Goal: Task Accomplishment & Management: Use online tool/utility

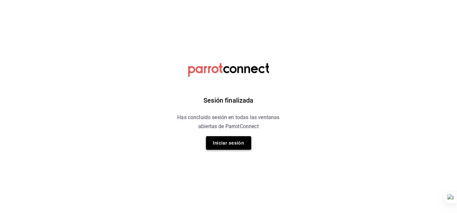
click at [235, 140] on button "Iniciar sesión" at bounding box center [228, 143] width 45 height 14
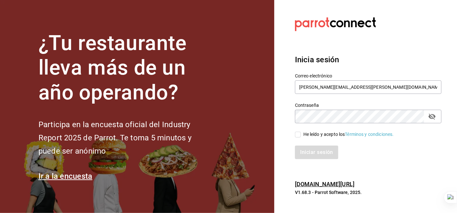
click at [298, 136] on input "He leído y acepto los Términos y condiciones." at bounding box center [298, 135] width 6 height 6
checkbox input "true"
click at [316, 151] on button "Iniciar sesión" at bounding box center [317, 153] width 44 height 14
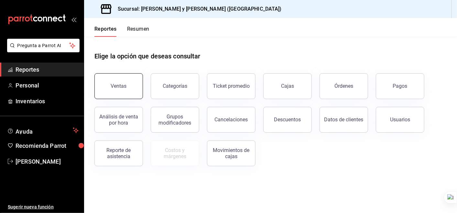
click at [110, 86] on button "Ventas" at bounding box center [118, 86] width 49 height 26
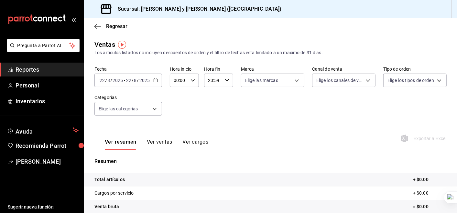
click at [156, 80] on icon "button" at bounding box center [155, 80] width 5 height 5
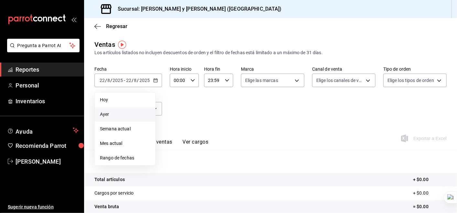
click at [132, 114] on span "Ayer" at bounding box center [125, 114] width 50 height 7
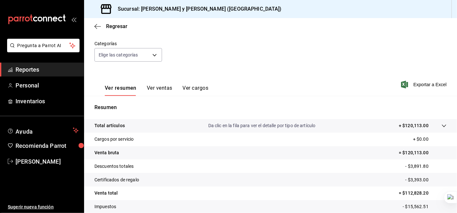
scroll to position [55, 0]
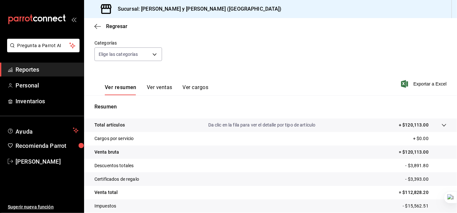
click at [442, 126] on icon at bounding box center [444, 125] width 4 height 3
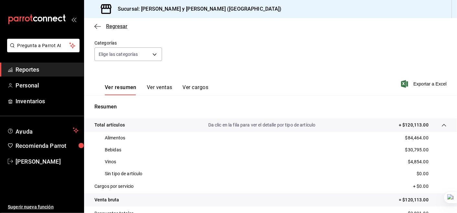
click at [97, 25] on icon "button" at bounding box center [97, 27] width 6 height 6
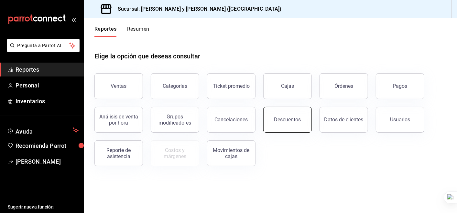
click at [294, 120] on div "Descuentos" at bounding box center [287, 120] width 27 height 6
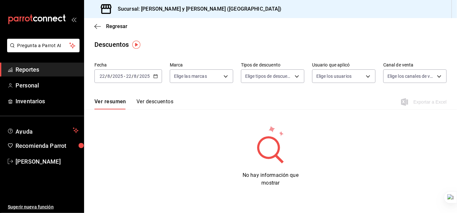
click at [154, 75] on \(Stroke\) "button" at bounding box center [156, 77] width 4 height 4
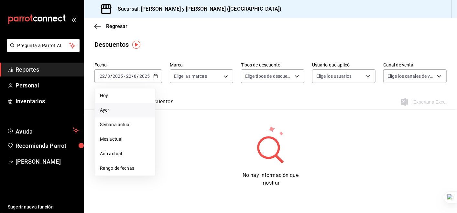
click at [112, 110] on span "Ayer" at bounding box center [125, 110] width 50 height 7
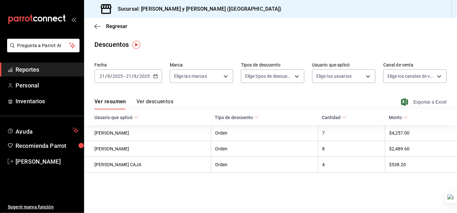
click at [444, 100] on span "Exportar a Excel" at bounding box center [424, 102] width 44 height 8
click at [96, 24] on icon "button" at bounding box center [97, 27] width 6 height 6
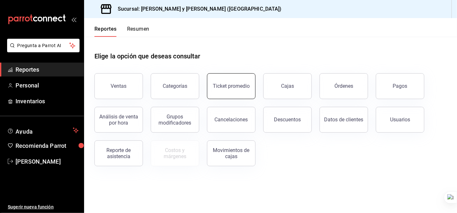
click at [235, 86] on div "Ticket promedio" at bounding box center [231, 86] width 37 height 6
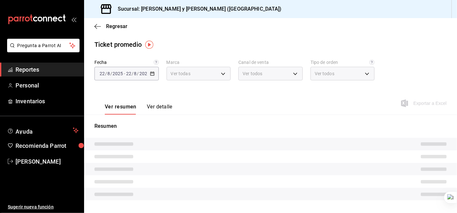
type input "5c4b5436-b9cd-4a1a-b4e8-85329c7394cf"
type input "PARROT,UBER_EATS,RAPPI,DIDI_FOOD,ONLINE"
type input "ba680d0a-1f34-4b04-824e-6ad3acaf04f7,2b77cb70-5460-4e10-9e7c-e3f2a48e8b4b,02b75…"
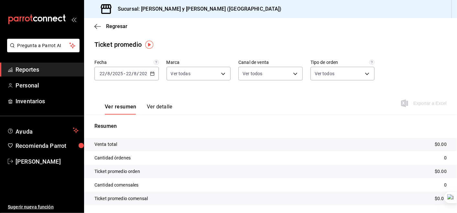
click at [153, 74] on \(Stroke\) "button" at bounding box center [152, 74] width 4 height 4
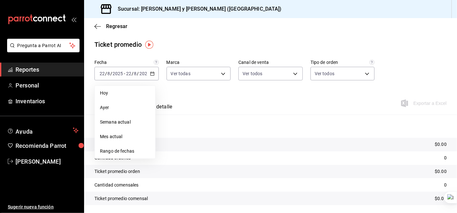
click at [115, 108] on span "Ayer" at bounding box center [125, 107] width 50 height 7
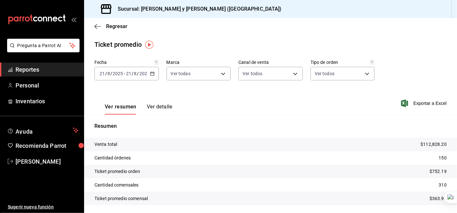
click at [153, 73] on \(Stroke\) "button" at bounding box center [152, 74] width 4 height 4
click at [223, 93] on div "Ver resumen Ver detalle Exportar a Excel" at bounding box center [270, 101] width 373 height 27
click at [151, 74] on icon "button" at bounding box center [152, 73] width 5 height 5
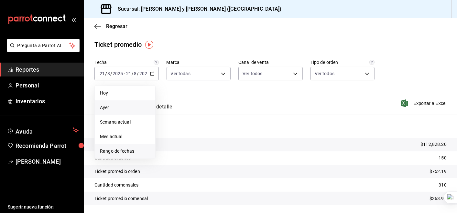
click at [127, 150] on span "Rango de fechas" at bounding box center [125, 151] width 50 height 7
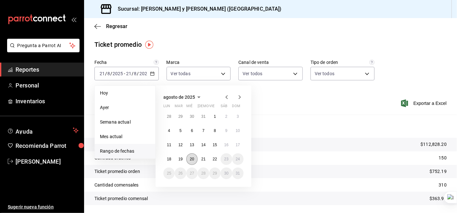
click at [193, 157] on abbr "20" at bounding box center [192, 159] width 4 height 5
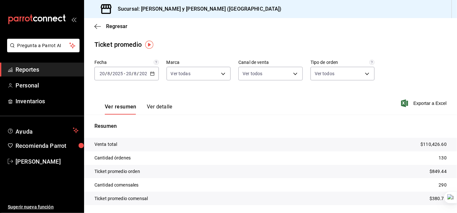
click at [152, 76] on \(Stroke\) "button" at bounding box center [152, 74] width 4 height 4
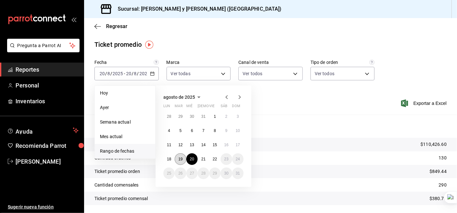
click at [180, 160] on abbr "19" at bounding box center [180, 159] width 4 height 5
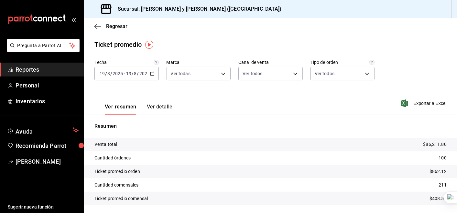
click at [151, 72] on icon "button" at bounding box center [152, 73] width 5 height 5
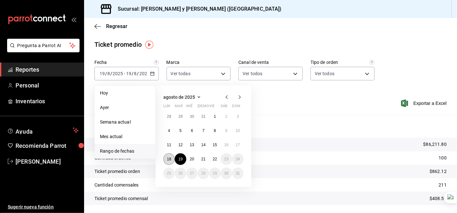
click at [168, 159] on abbr "18" at bounding box center [169, 159] width 4 height 5
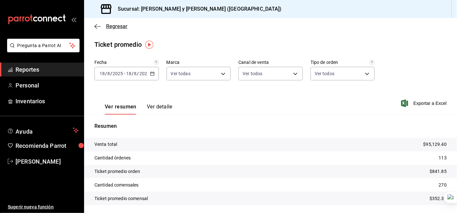
click at [98, 28] on icon "button" at bounding box center [97, 27] width 6 height 6
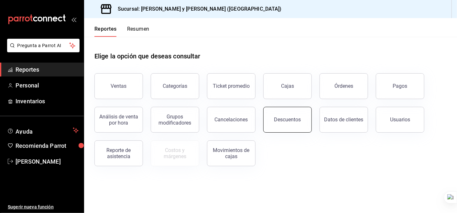
click at [287, 118] on div "Descuentos" at bounding box center [287, 120] width 27 height 6
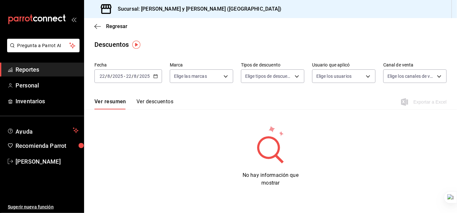
click at [156, 73] on div "[DATE] [DATE] - [DATE] [DATE]" at bounding box center [128, 77] width 68 height 14
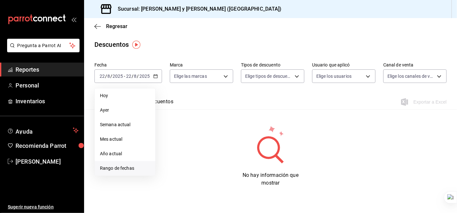
click at [125, 169] on span "Rango de fechas" at bounding box center [125, 168] width 50 height 7
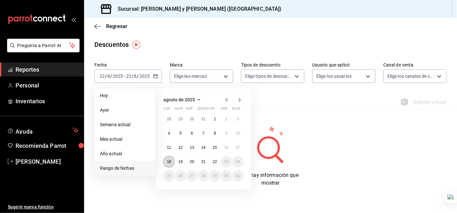
click at [167, 161] on abbr "18" at bounding box center [169, 162] width 4 height 5
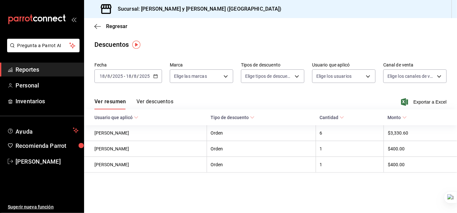
click at [152, 77] on div "[DATE] [DATE] - [DATE] [DATE]" at bounding box center [128, 77] width 68 height 14
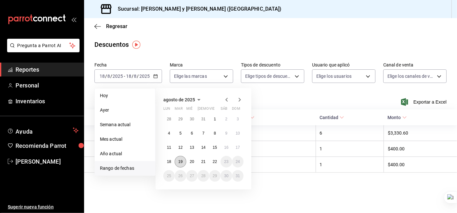
click at [182, 162] on abbr "19" at bounding box center [180, 162] width 4 height 5
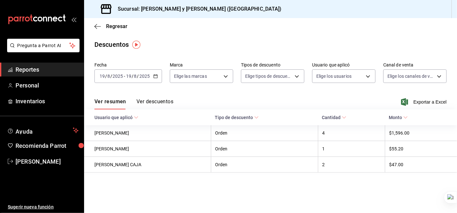
click at [156, 76] on icon "button" at bounding box center [155, 76] width 5 height 5
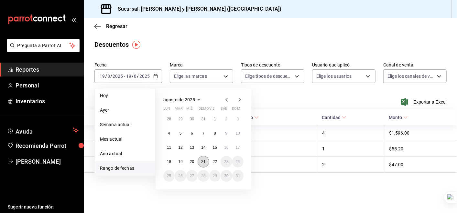
click at [203, 160] on abbr "21" at bounding box center [203, 162] width 4 height 5
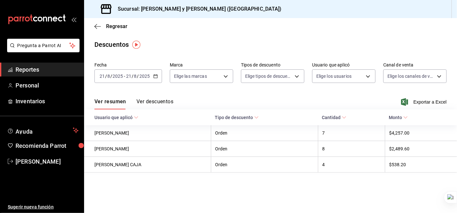
click at [157, 76] on div "[DATE] [DATE] - [DATE] [DATE]" at bounding box center [128, 77] width 68 height 14
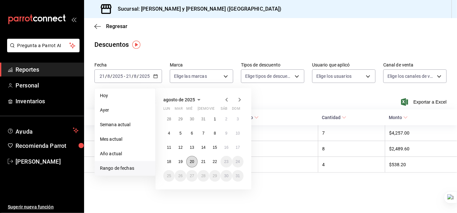
click at [192, 162] on abbr "20" at bounding box center [192, 162] width 4 height 5
